Goal: Task Accomplishment & Management: Manage account settings

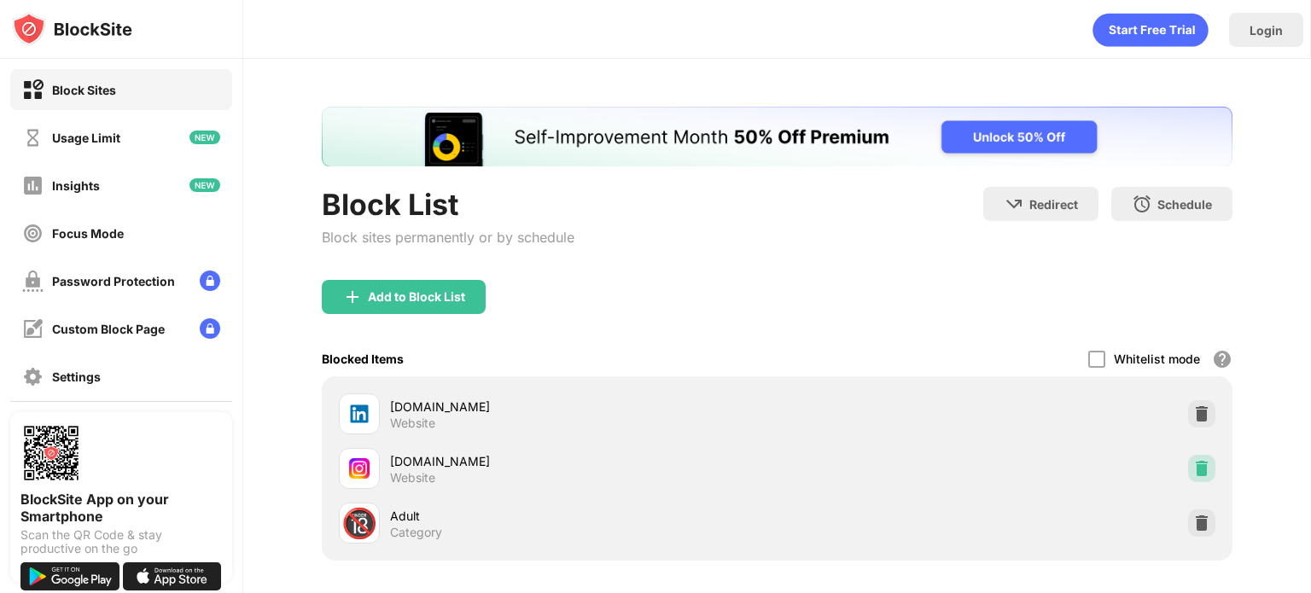
click at [1188, 455] on div at bounding box center [1201, 468] width 27 height 27
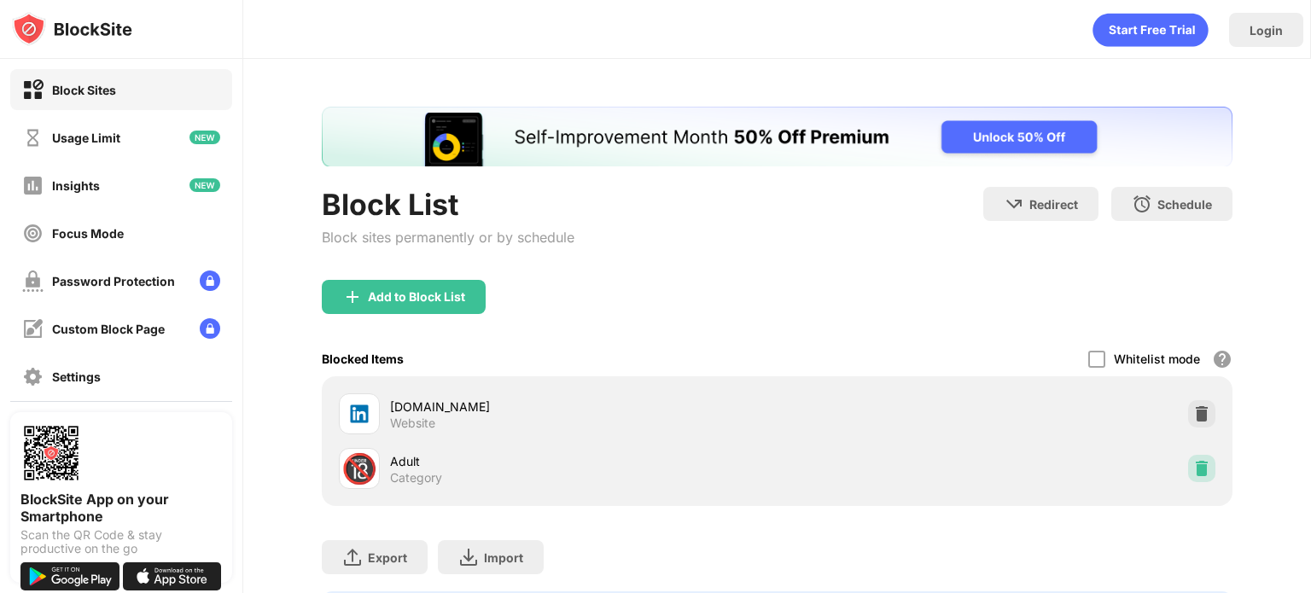
click at [1194, 465] on img at bounding box center [1202, 468] width 17 height 17
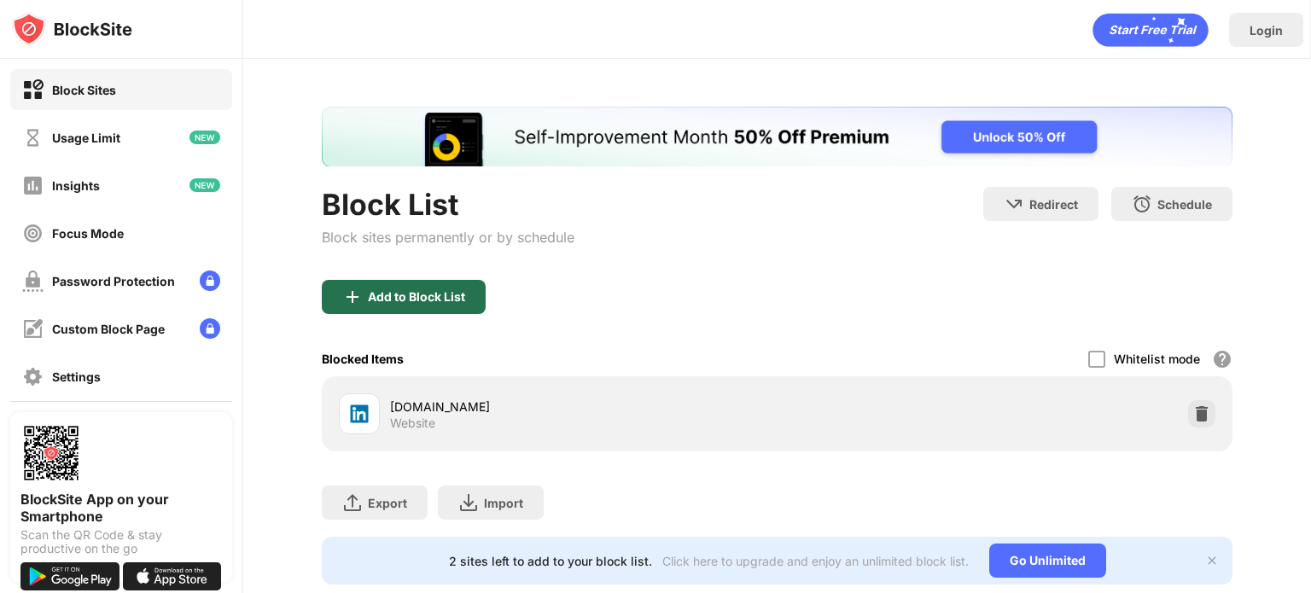
click at [369, 309] on div "Add to Block List" at bounding box center [404, 297] width 164 height 34
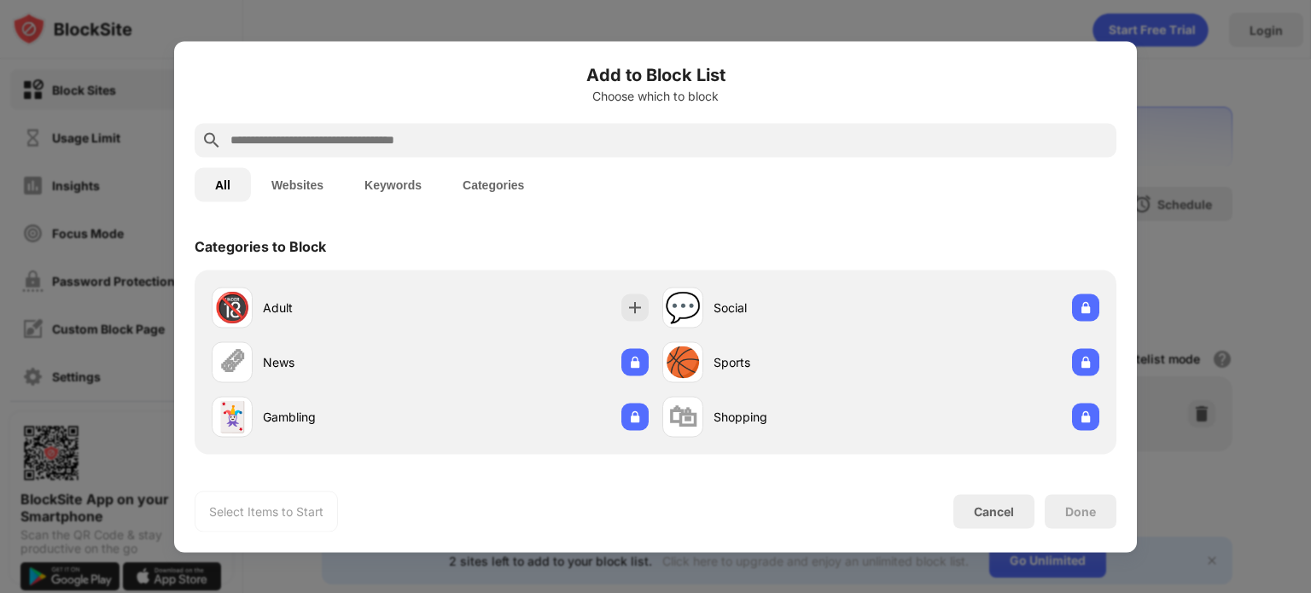
click at [292, 184] on button "Websites" at bounding box center [297, 184] width 93 height 34
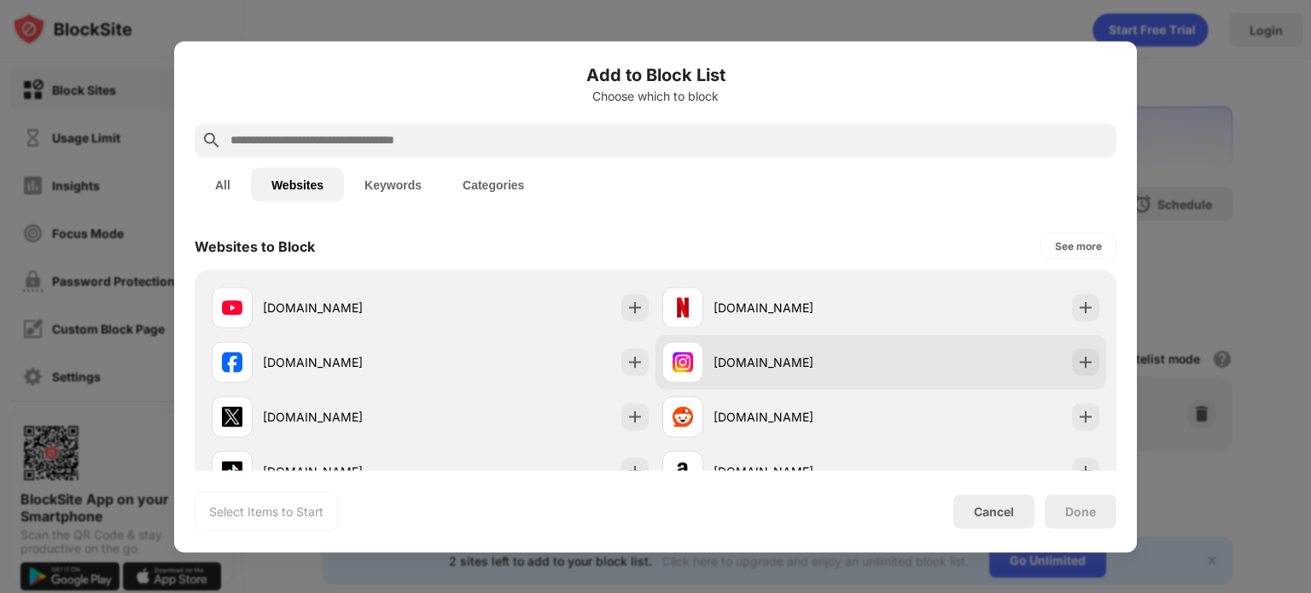
click at [692, 370] on div at bounding box center [682, 361] width 41 height 41
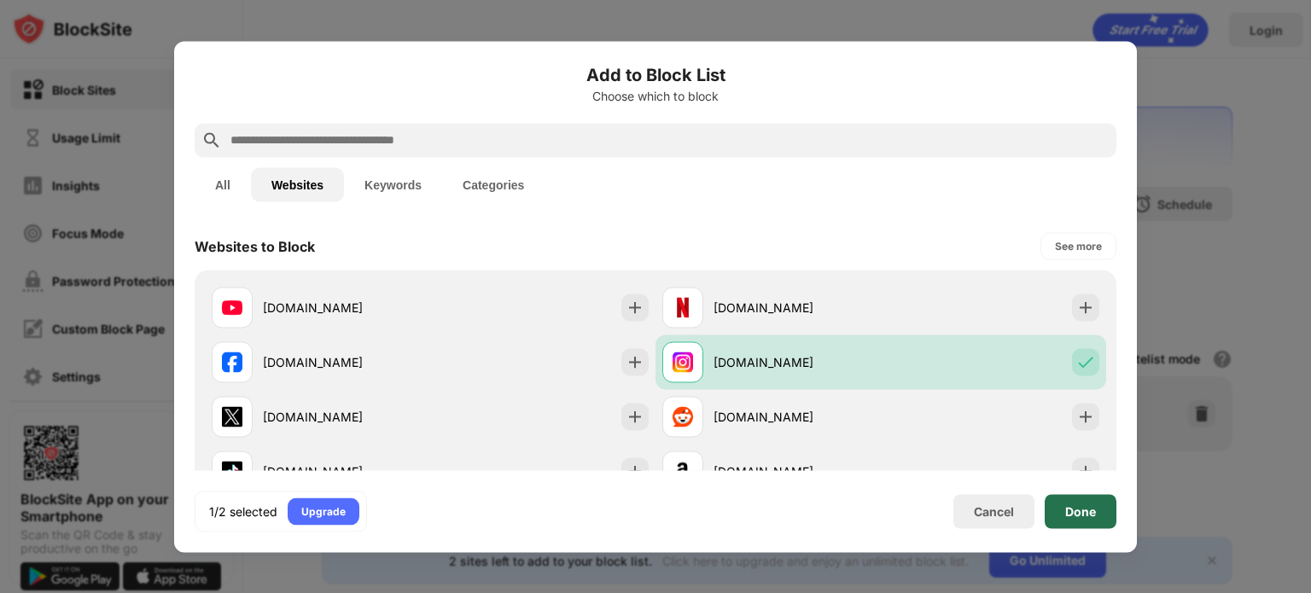
click at [1059, 511] on div "Done" at bounding box center [1081, 511] width 72 height 34
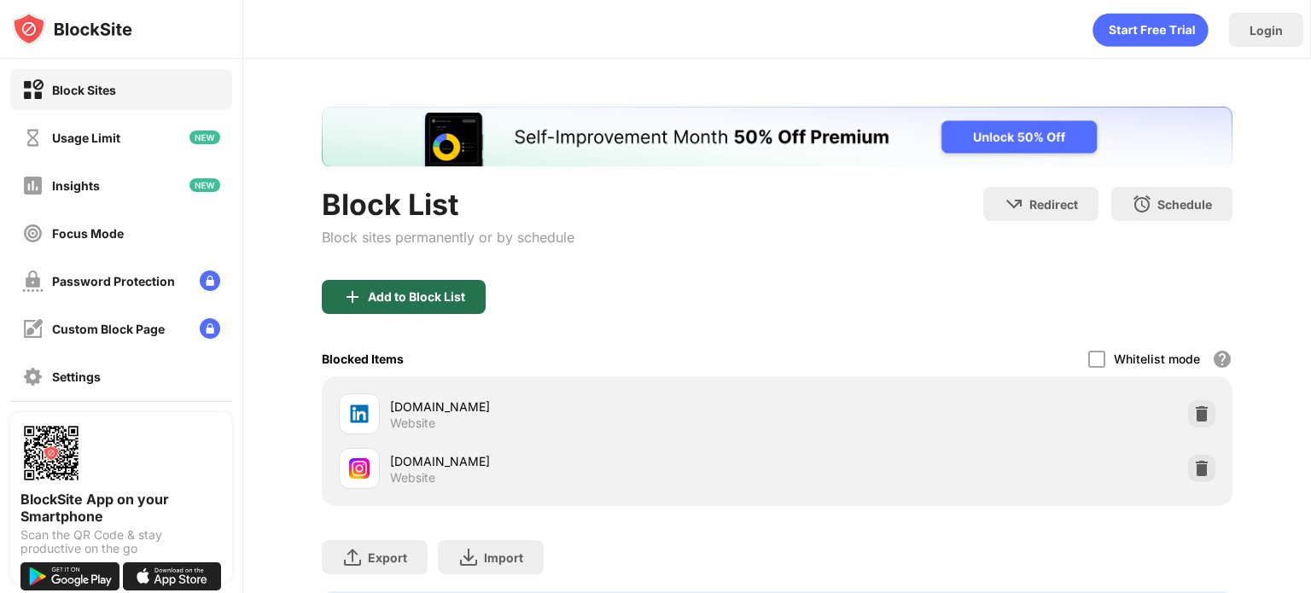
click at [429, 291] on div "Add to Block List" at bounding box center [416, 297] width 97 height 14
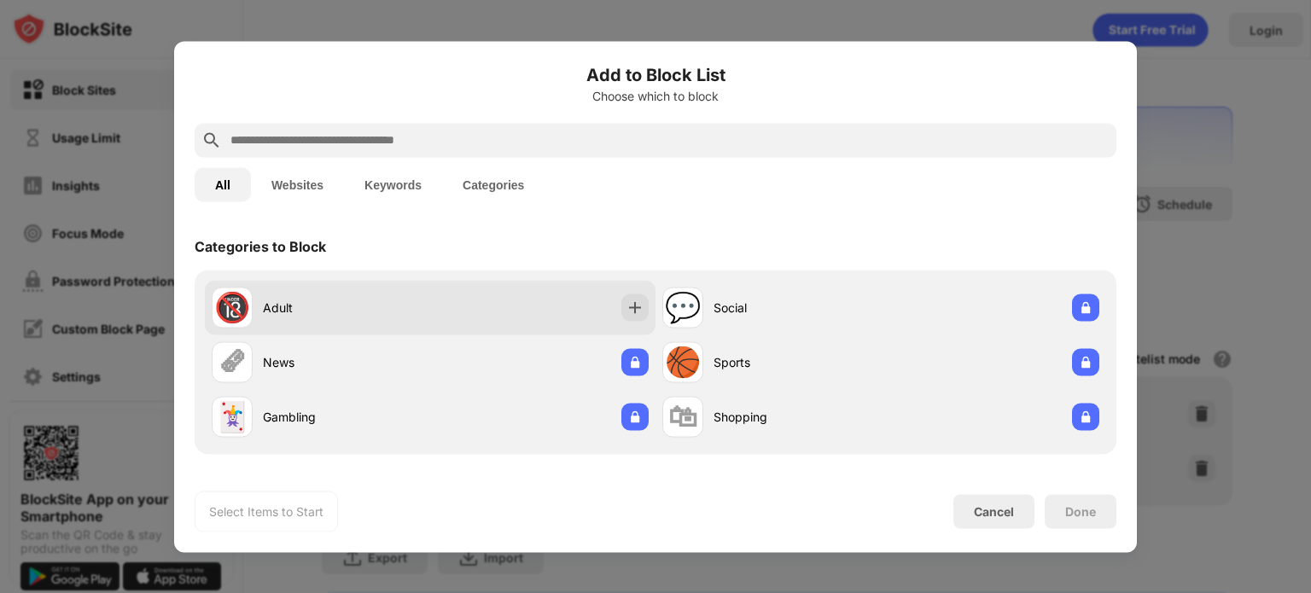
click at [448, 283] on div "🔞 Adult" at bounding box center [430, 307] width 451 height 55
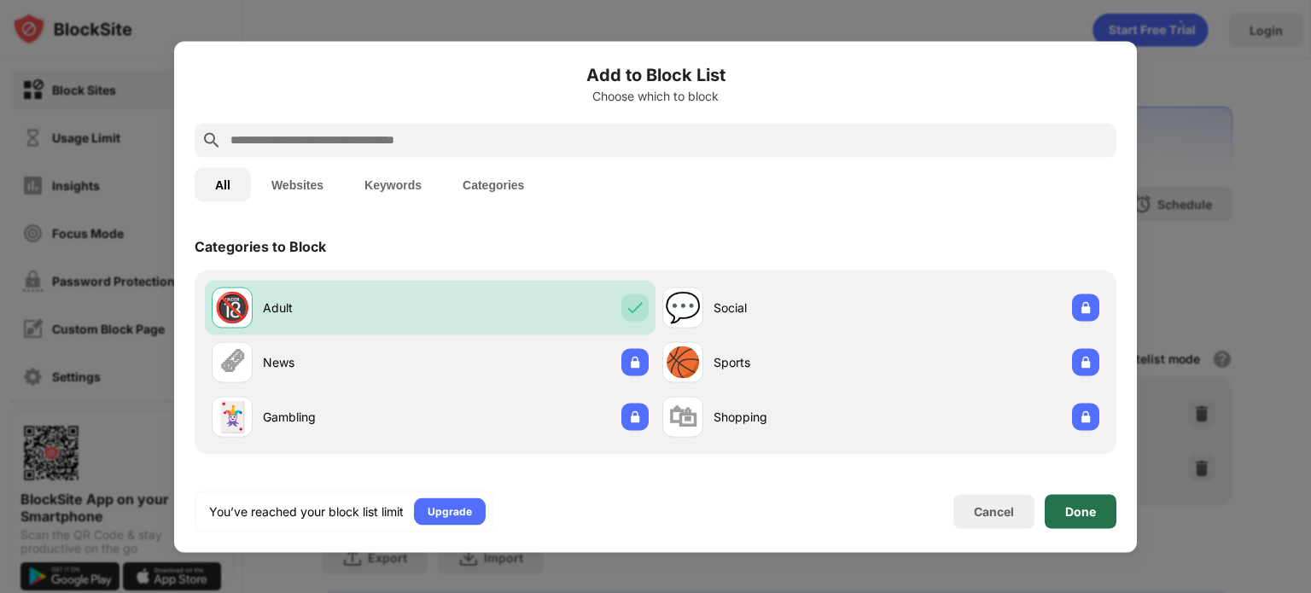
click at [1071, 507] on div "Done" at bounding box center [1080, 512] width 31 height 14
